Goal: Transaction & Acquisition: Purchase product/service

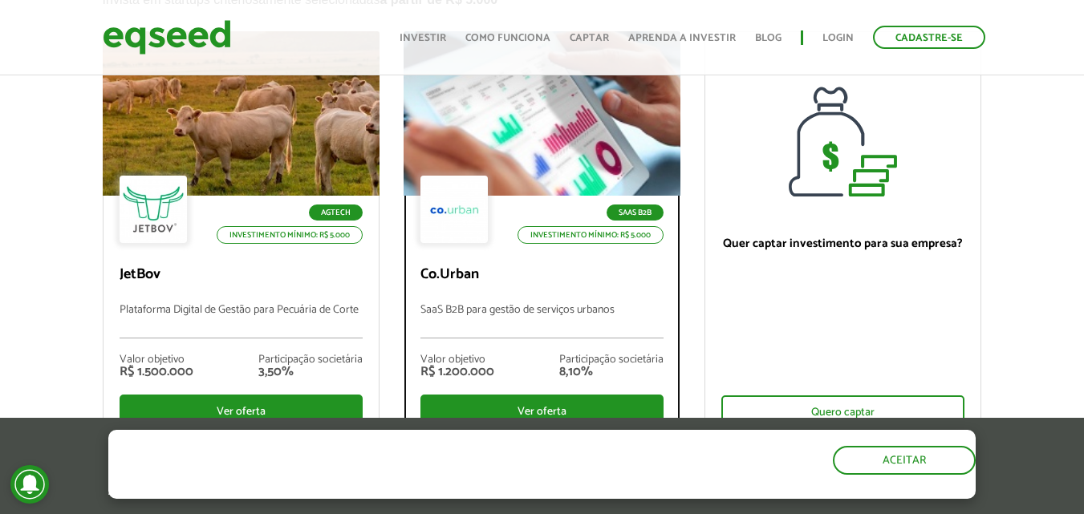
click at [557, 165] on div at bounding box center [542, 113] width 332 height 197
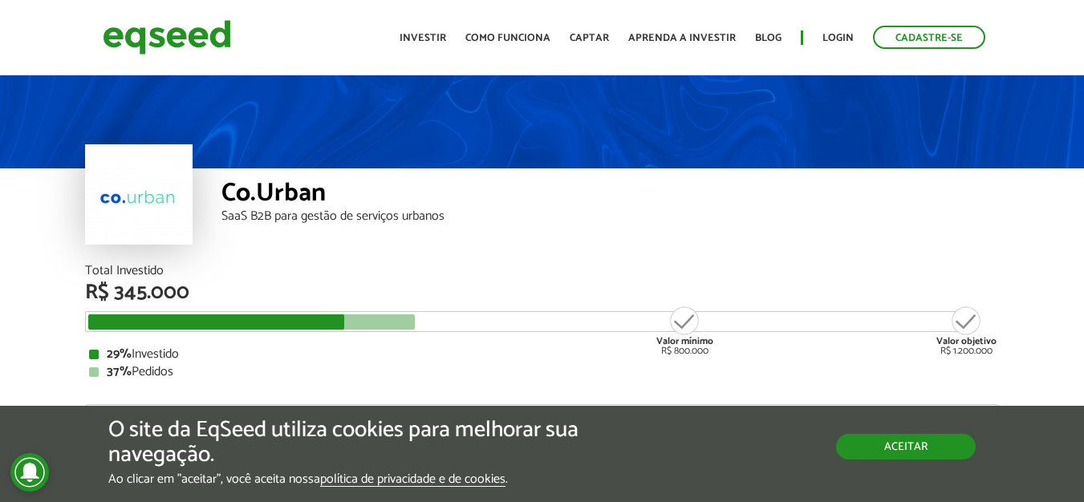
click at [932, 450] on button "Aceitar" at bounding box center [906, 447] width 140 height 26
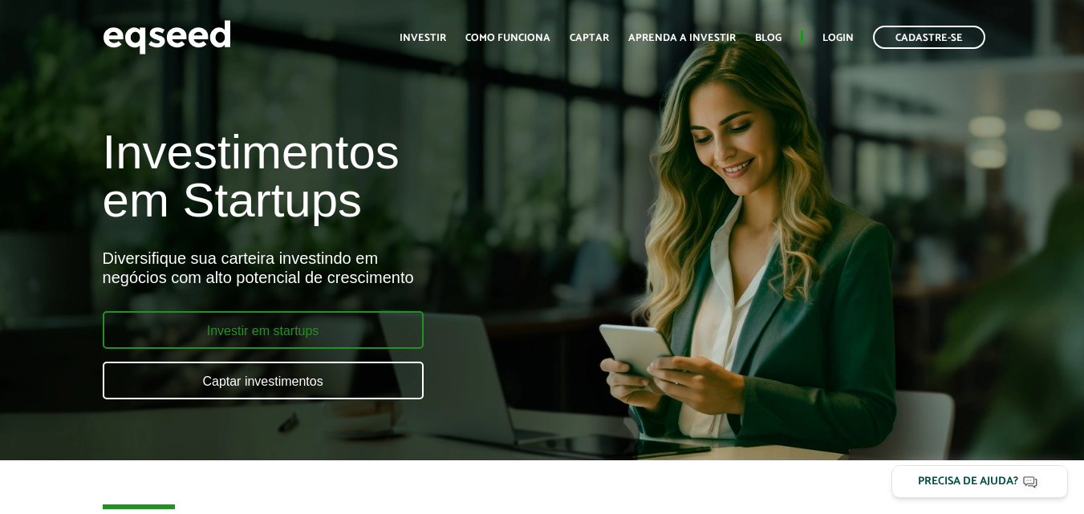
click at [310, 326] on link "Investir em startups" at bounding box center [263, 330] width 321 height 38
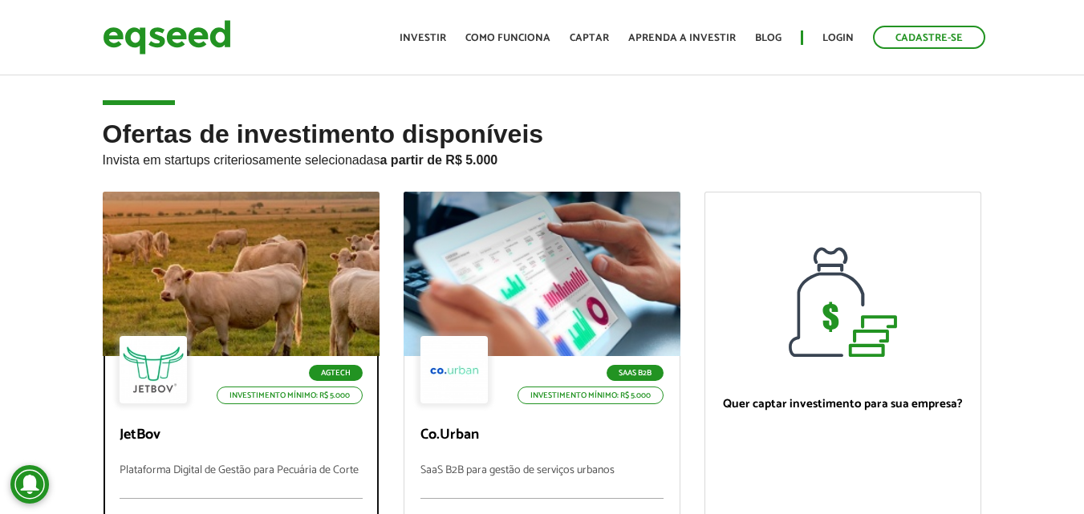
click at [265, 262] on div at bounding box center [241, 274] width 332 height 197
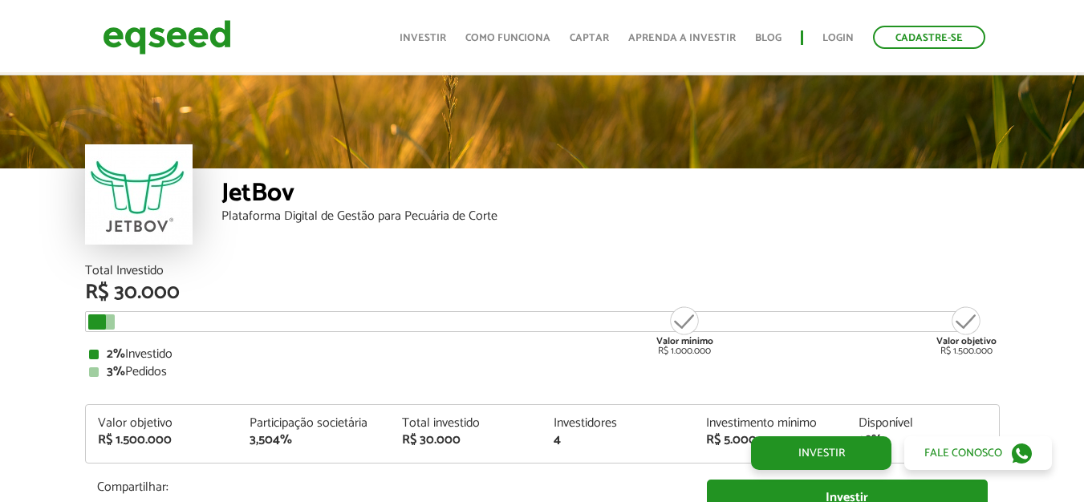
scroll to position [1883, 0]
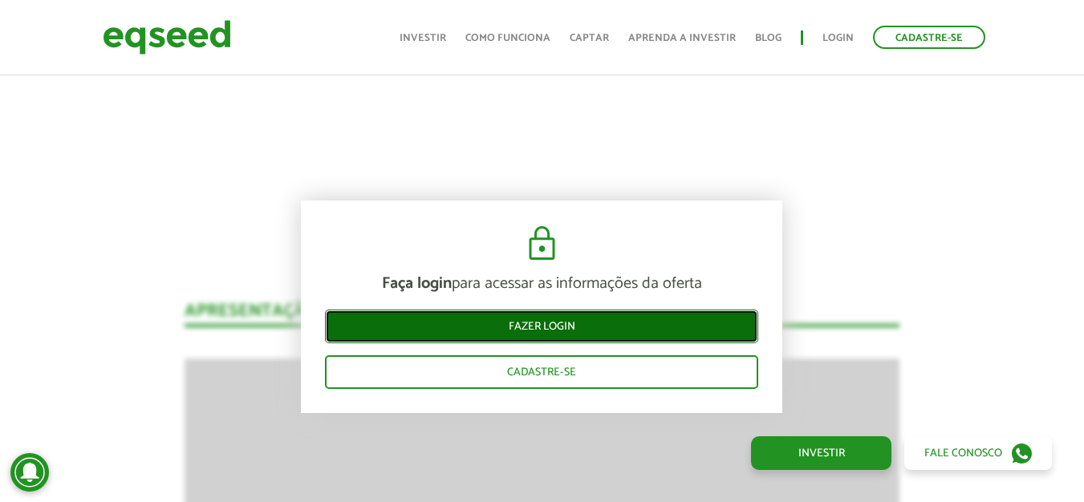
click at [555, 322] on link "Fazer login" at bounding box center [541, 327] width 433 height 34
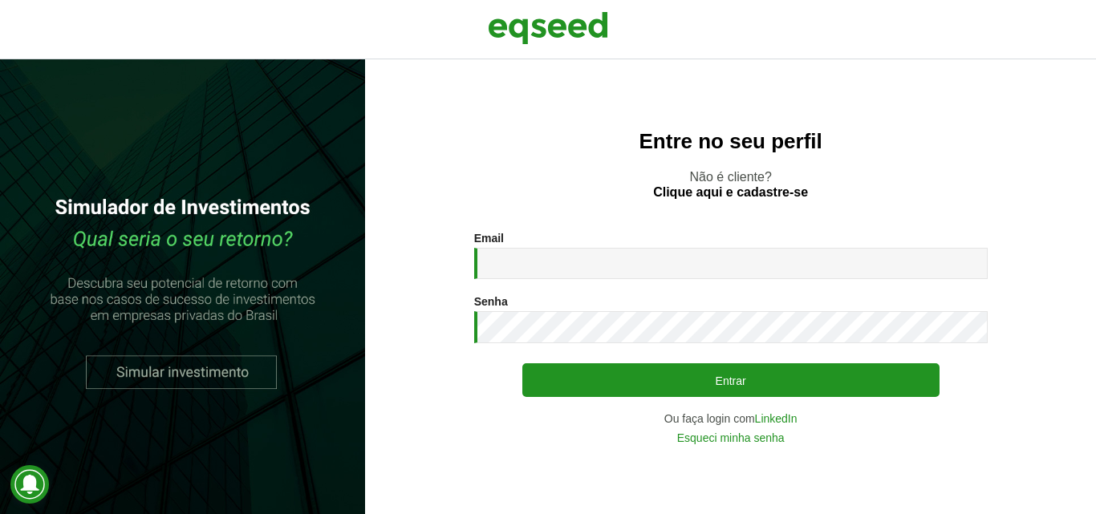
click at [585, 273] on input "Email *" at bounding box center [731, 263] width 514 height 31
click at [606, 264] on input "**********" at bounding box center [731, 263] width 514 height 31
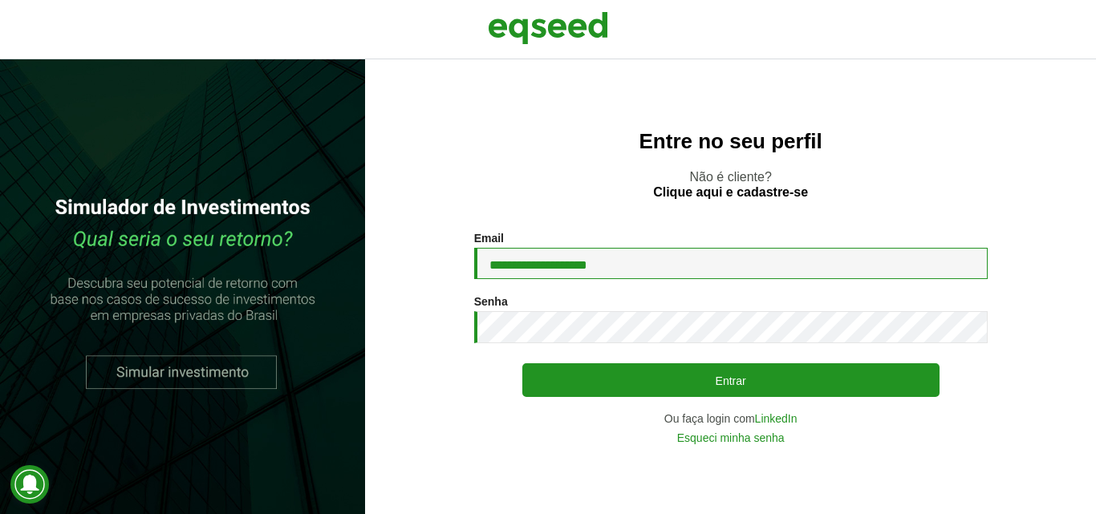
type input "**********"
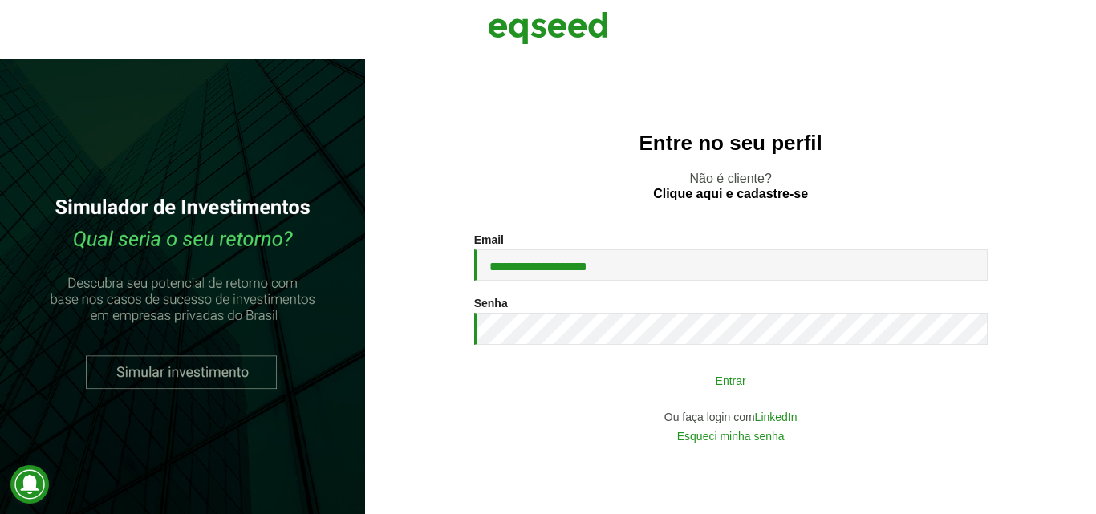
click at [723, 387] on button "Entrar" at bounding box center [730, 380] width 417 height 30
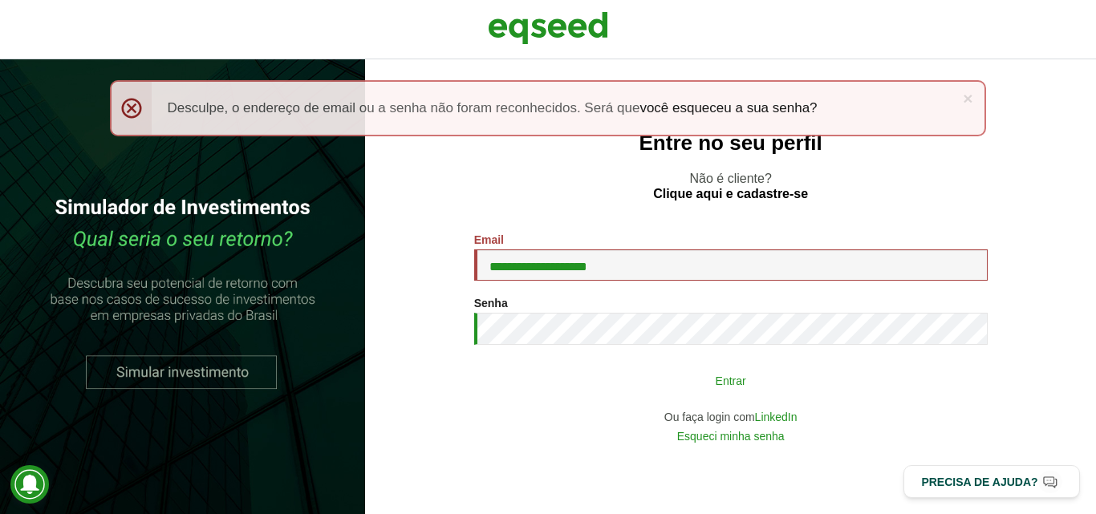
click at [783, 381] on button "Entrar" at bounding box center [730, 380] width 417 height 30
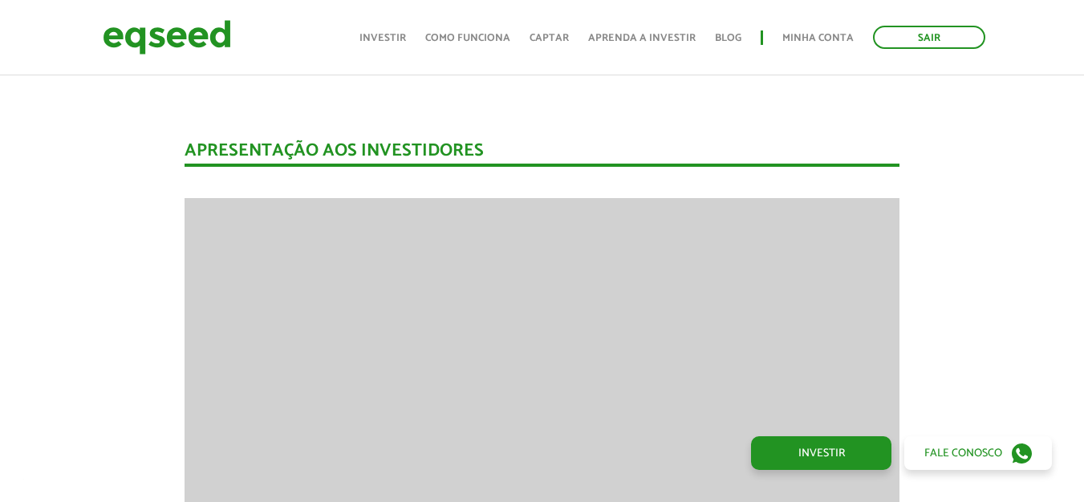
scroll to position [1879, 0]
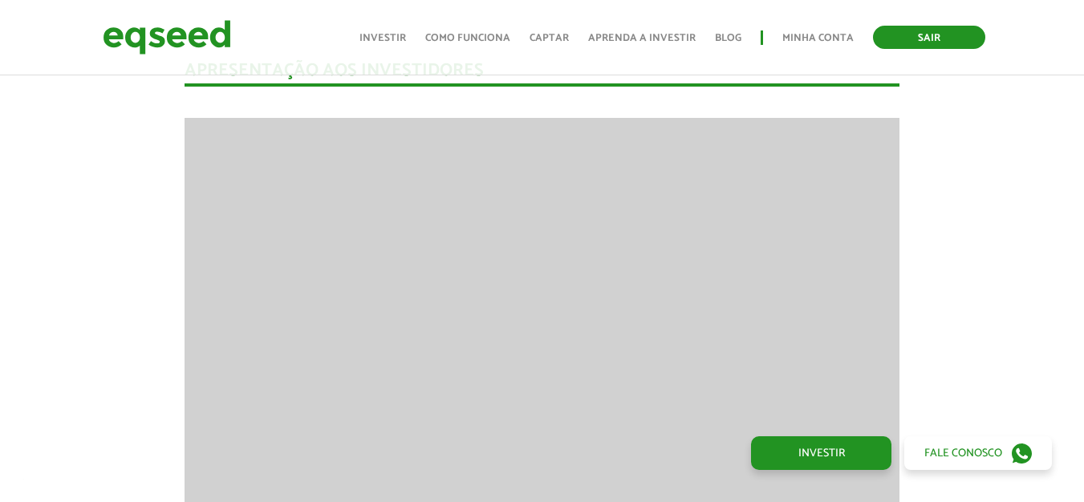
click at [948, 33] on link "Sair" at bounding box center [929, 37] width 112 height 23
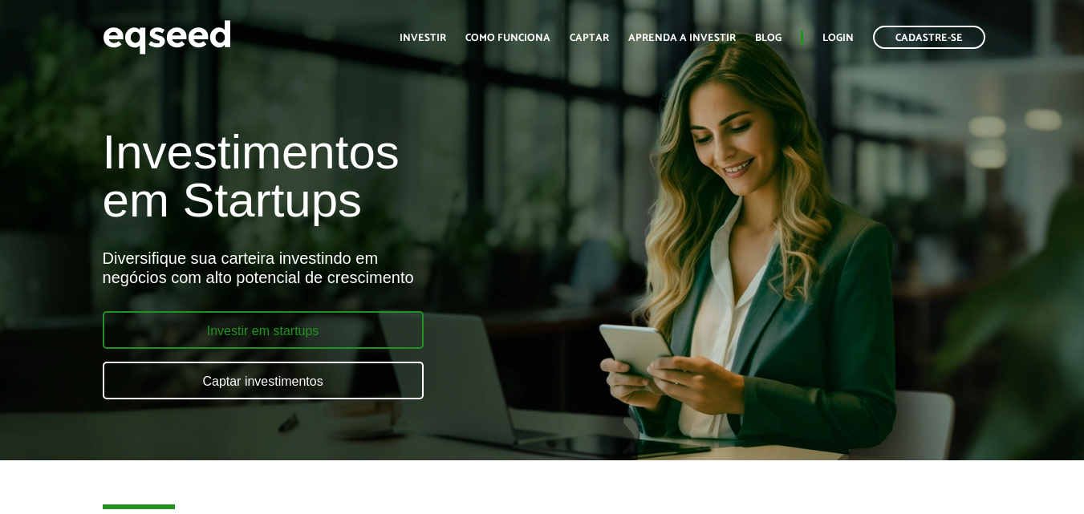
click at [270, 325] on link "Investir em startups" at bounding box center [263, 330] width 321 height 38
